Goal: Task Accomplishment & Management: Use online tool/utility

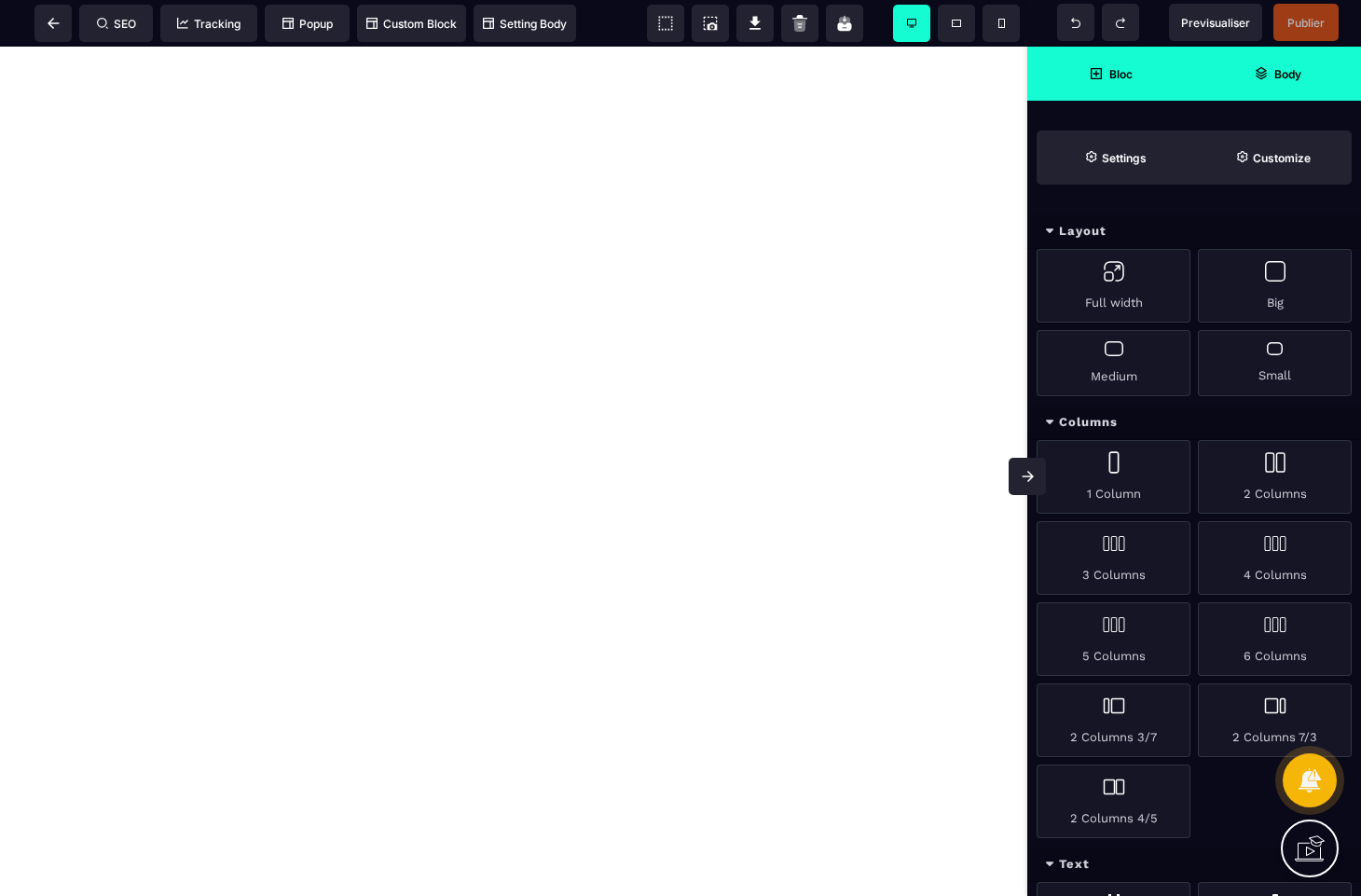
click at [1270, 71] on span "Body" at bounding box center [1277, 74] width 47 height 14
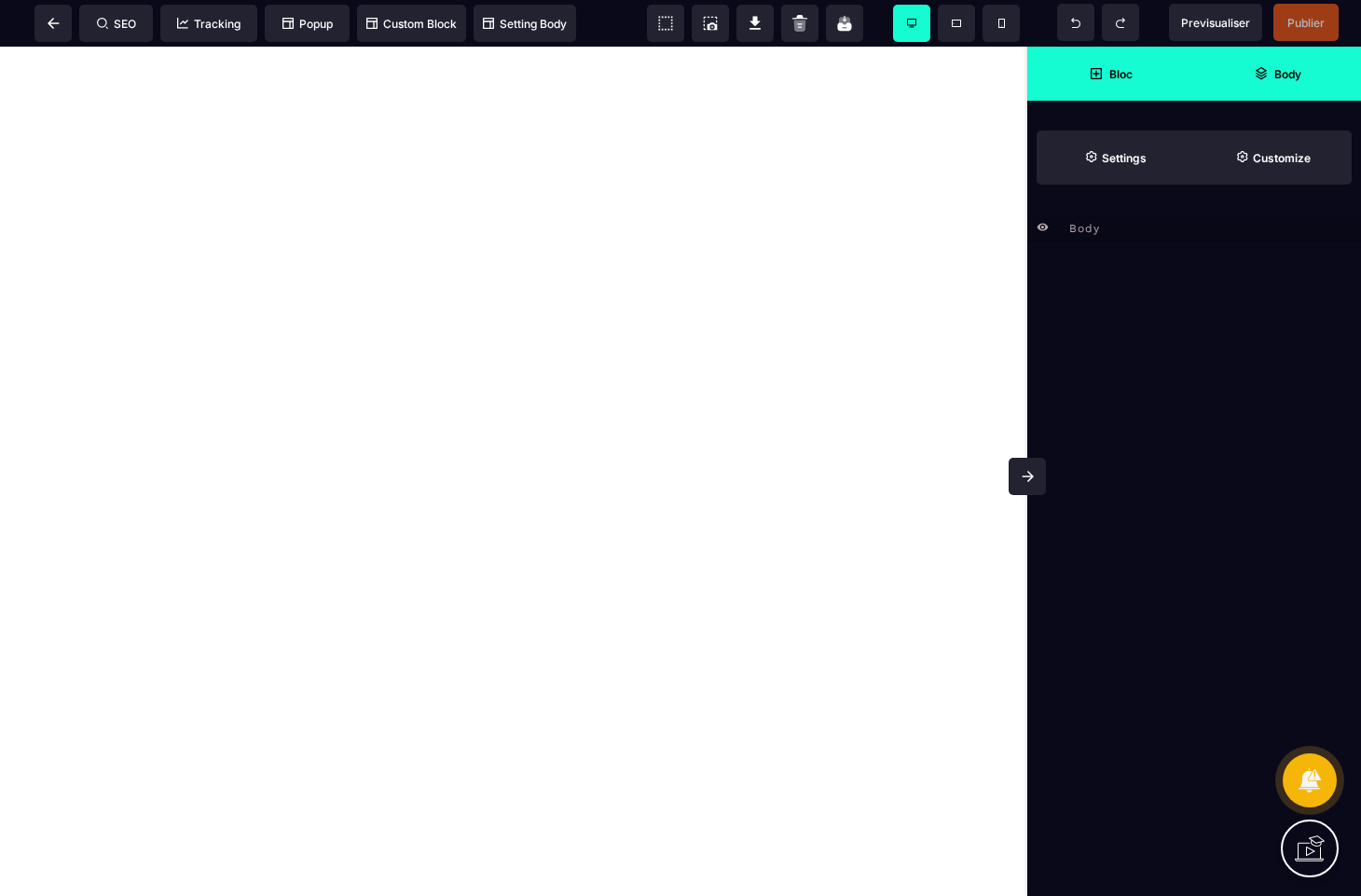
click at [1103, 64] on span "Bloc" at bounding box center [1110, 73] width 167 height 54
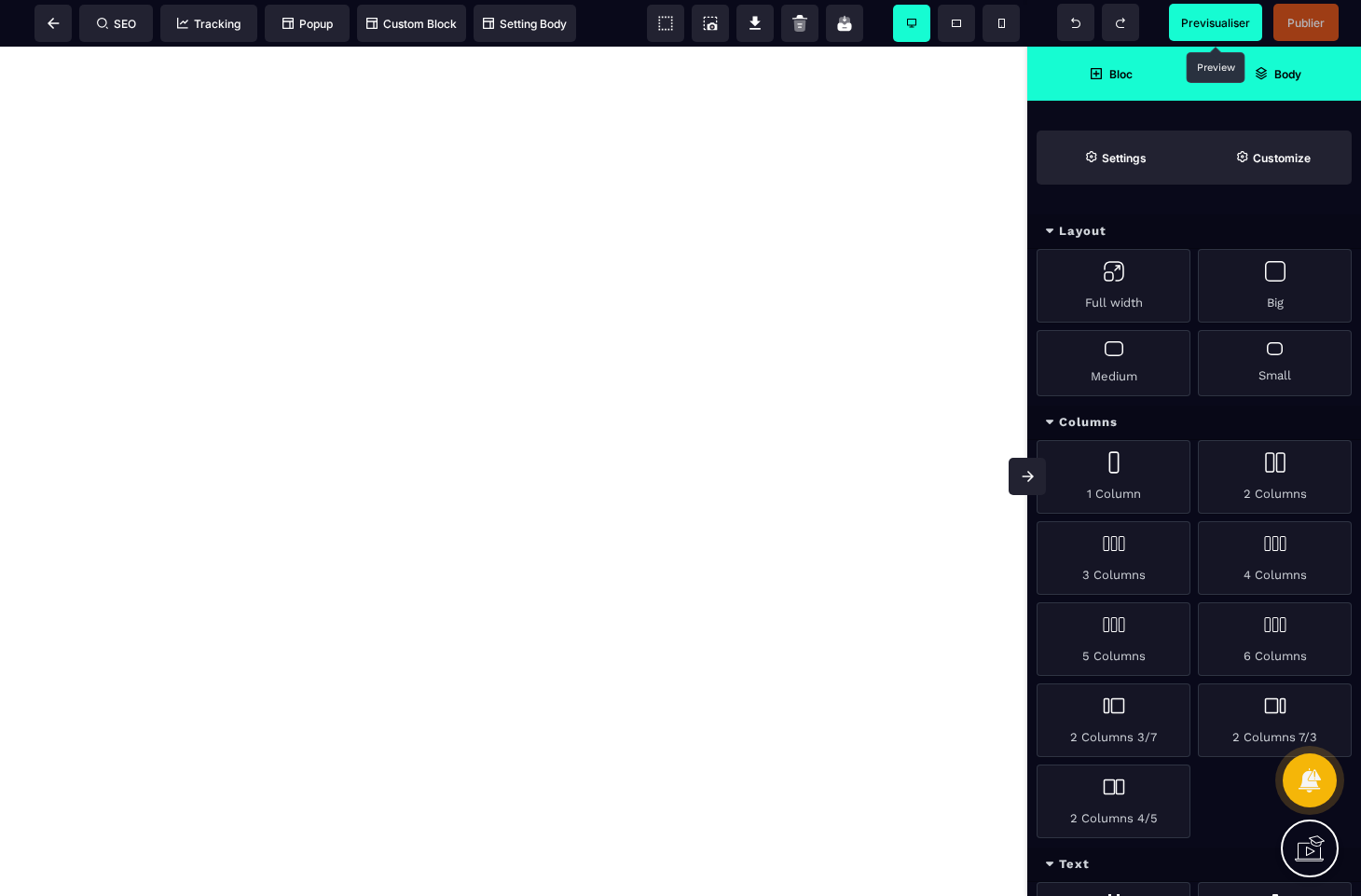
click at [1219, 21] on span "Previsualiser" at bounding box center [1216, 23] width 69 height 14
click at [51, 27] on icon at bounding box center [52, 23] width 11 height 11
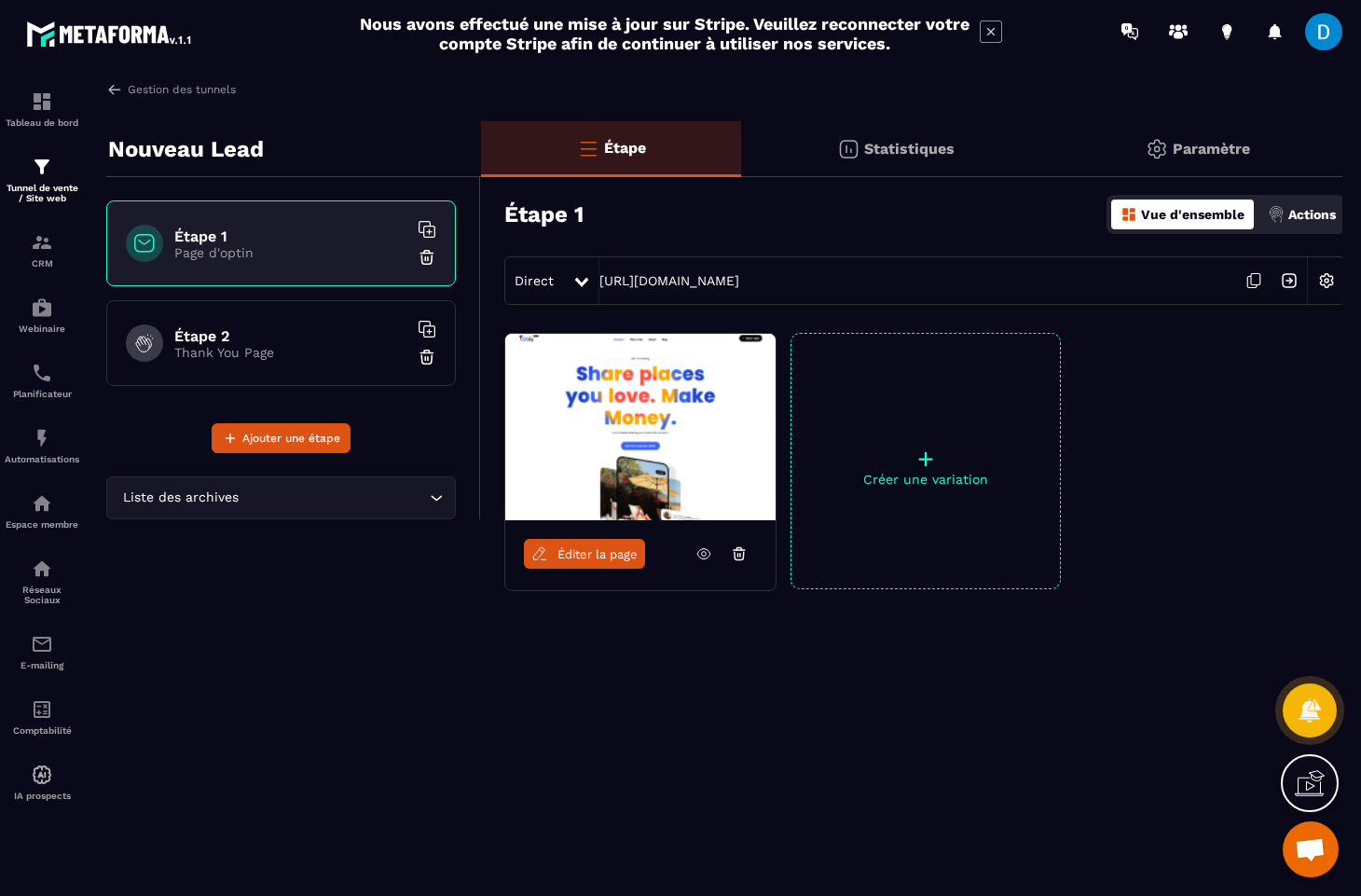
click at [702, 553] on icon at bounding box center [704, 554] width 5 height 5
click at [601, 553] on span "Éditer la page" at bounding box center [597, 554] width 81 height 14
